Goal: Navigation & Orientation: Find specific page/section

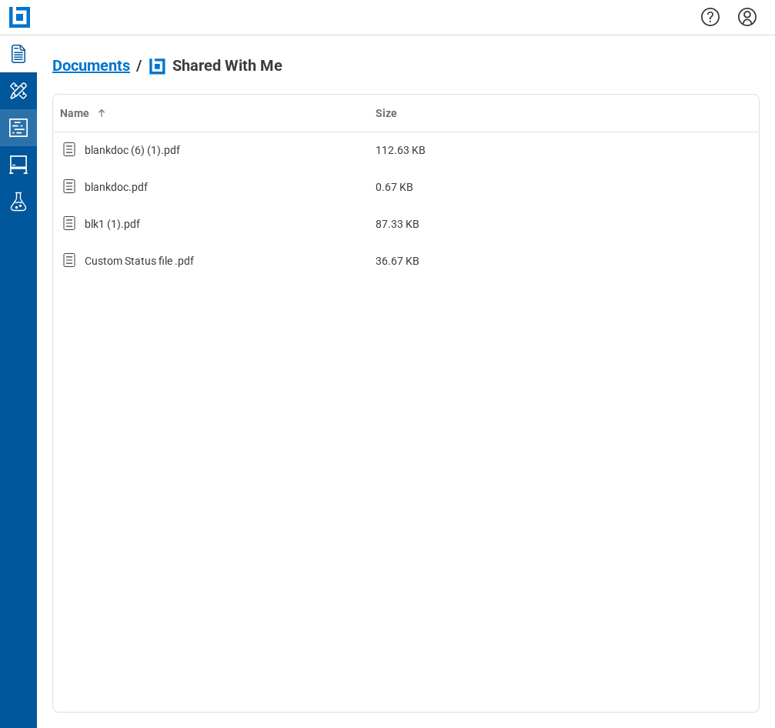
click at [12, 129] on icon "Studio Projects" at bounding box center [18, 127] width 25 height 25
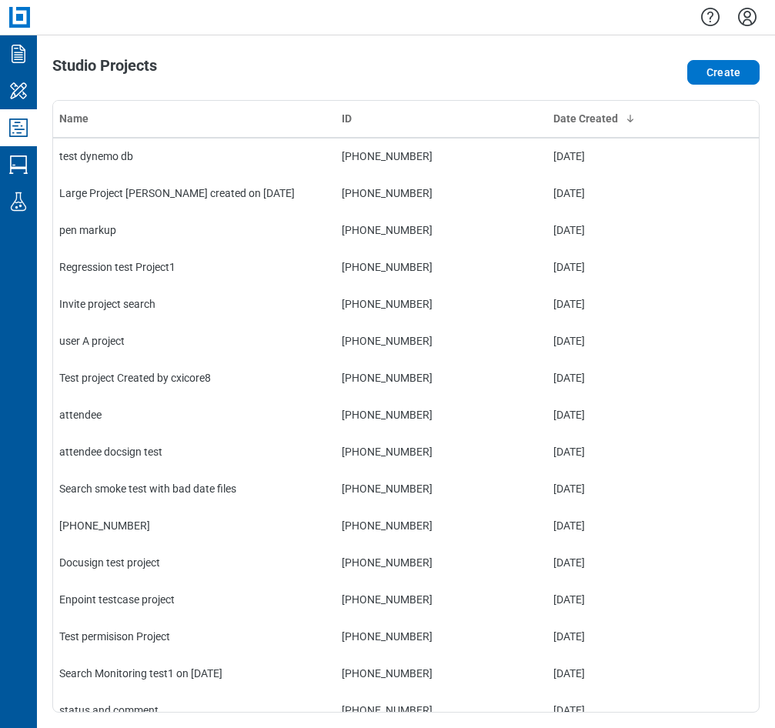
click at [751, 18] on icon "Settings" at bounding box center [747, 17] width 25 height 25
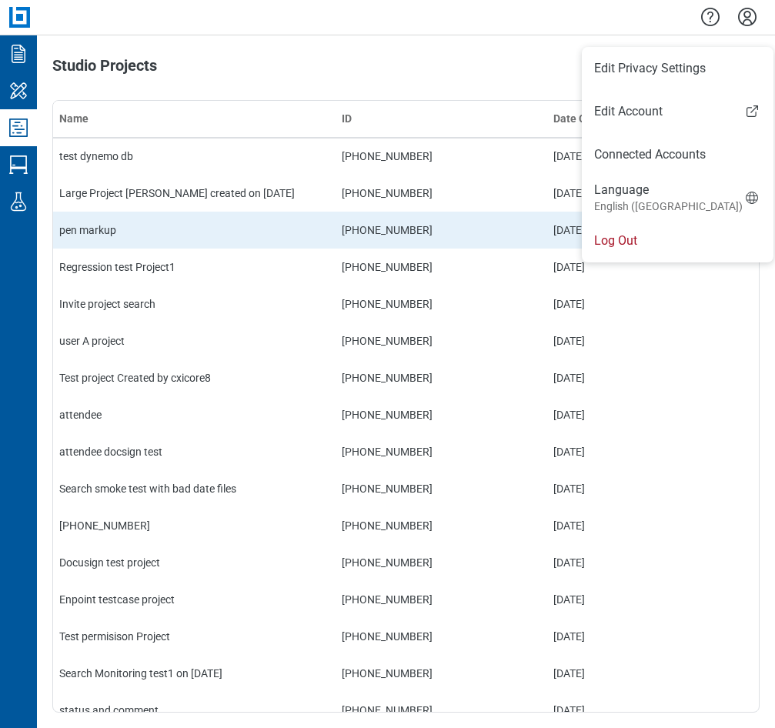
click at [629, 235] on li "Log Out" at bounding box center [678, 240] width 192 height 43
